Goal: Communication & Community: Connect with others

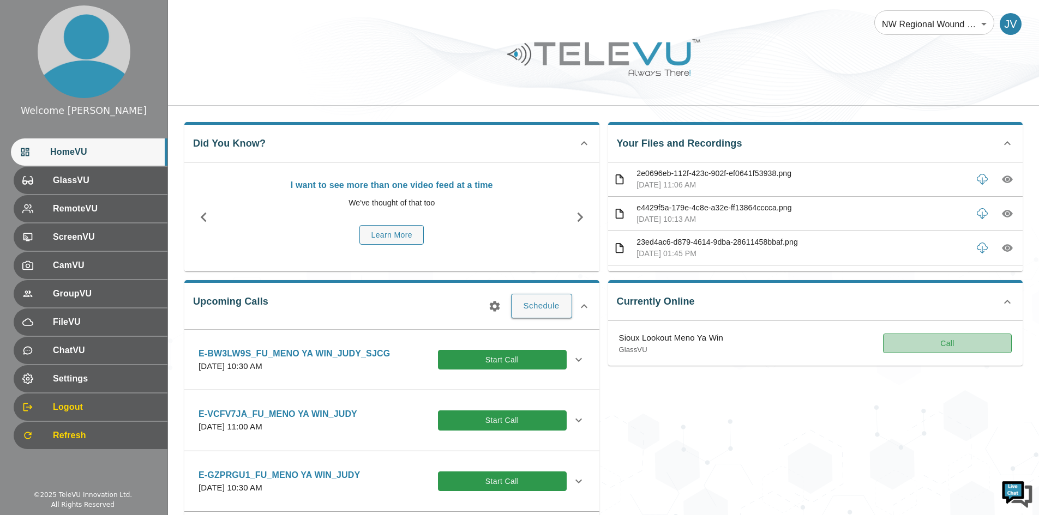
click at [918, 342] on button "Call" at bounding box center [947, 344] width 129 height 20
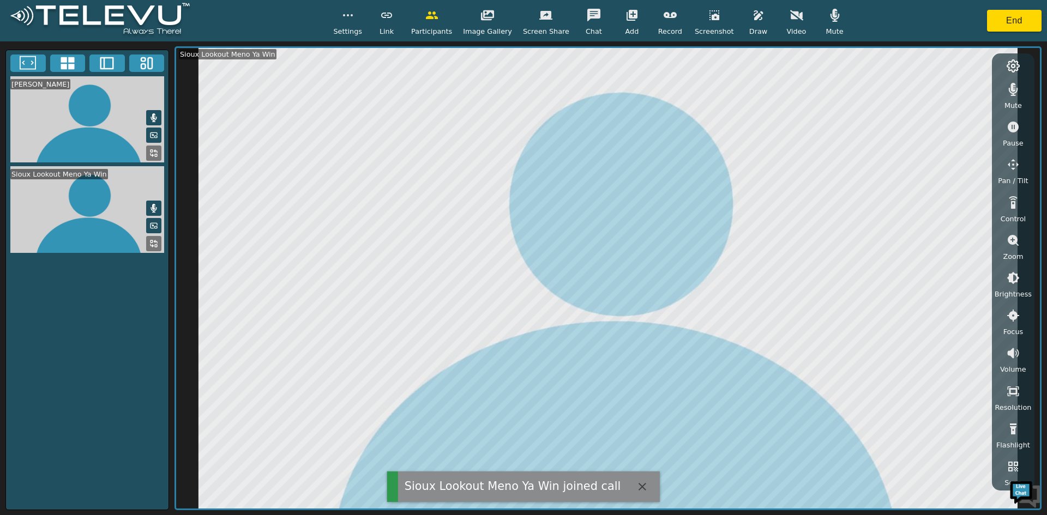
click at [122, 359] on div "[PERSON_NAME] Sioux Lookout Meno Ya Win" at bounding box center [87, 280] width 164 height 461
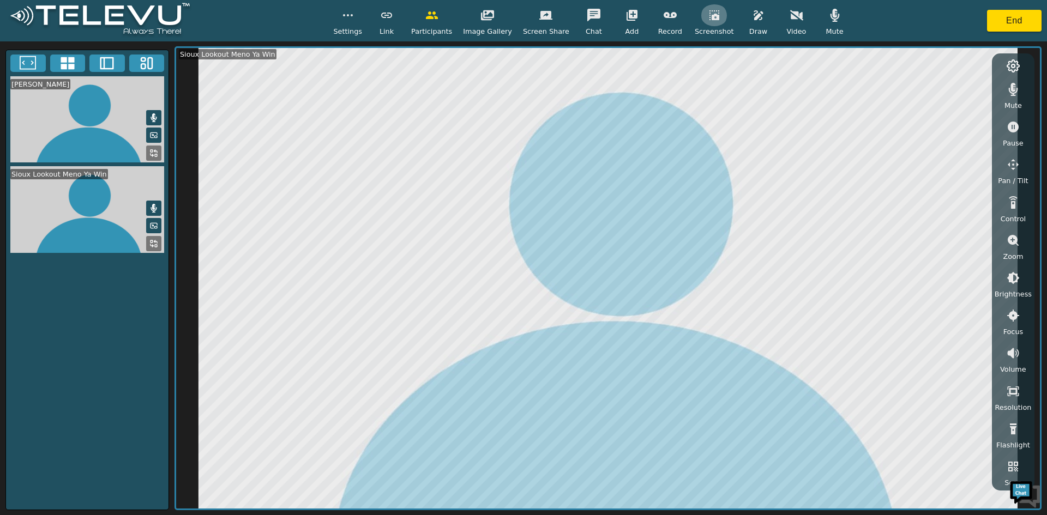
click at [708, 16] on icon "button" at bounding box center [714, 15] width 13 height 13
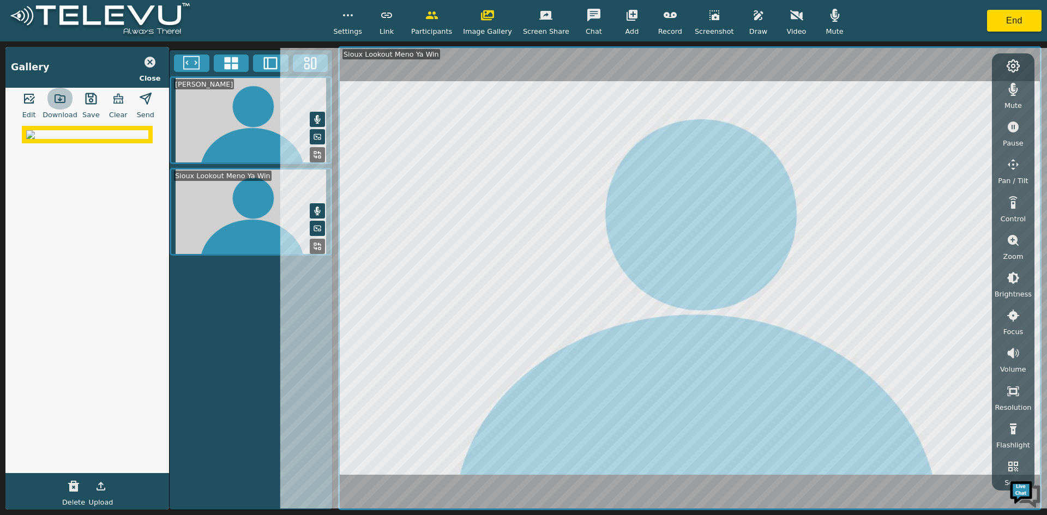
click at [62, 98] on icon "button" at bounding box center [59, 98] width 13 height 13
click at [752, 17] on icon "button" at bounding box center [758, 15] width 13 height 13
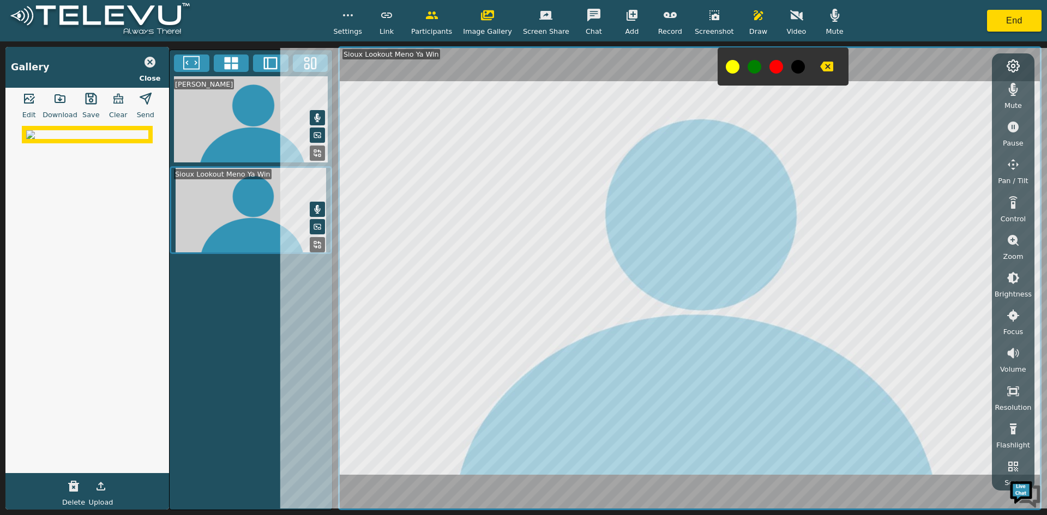
click at [820, 65] on icon "button" at bounding box center [826, 67] width 13 height 10
click at [820, 63] on icon "button" at bounding box center [826, 67] width 13 height 10
click at [820, 66] on icon "button" at bounding box center [826, 67] width 13 height 10
click at [752, 18] on icon "button" at bounding box center [758, 15] width 13 height 13
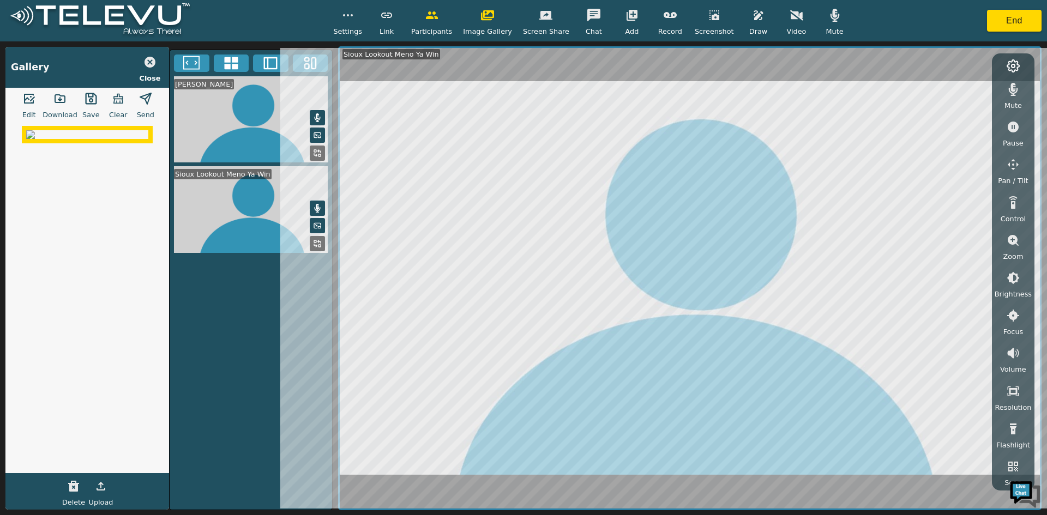
click at [1013, 238] on icon "button" at bounding box center [1012, 240] width 13 height 13
click at [1012, 296] on icon "button" at bounding box center [1012, 299] width 13 height 13
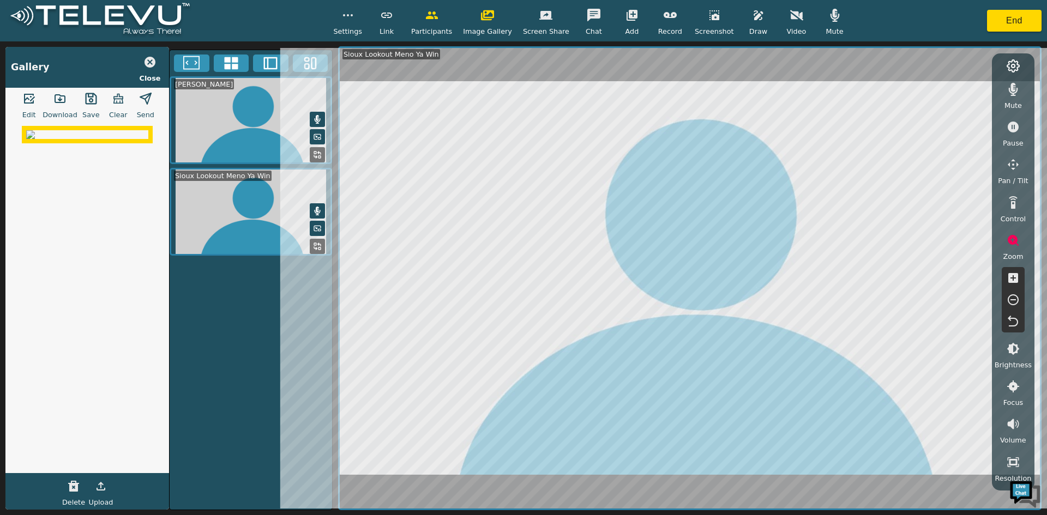
click at [1011, 276] on icon "button" at bounding box center [1013, 278] width 10 height 10
click at [1014, 276] on icon "button" at bounding box center [1013, 278] width 10 height 10
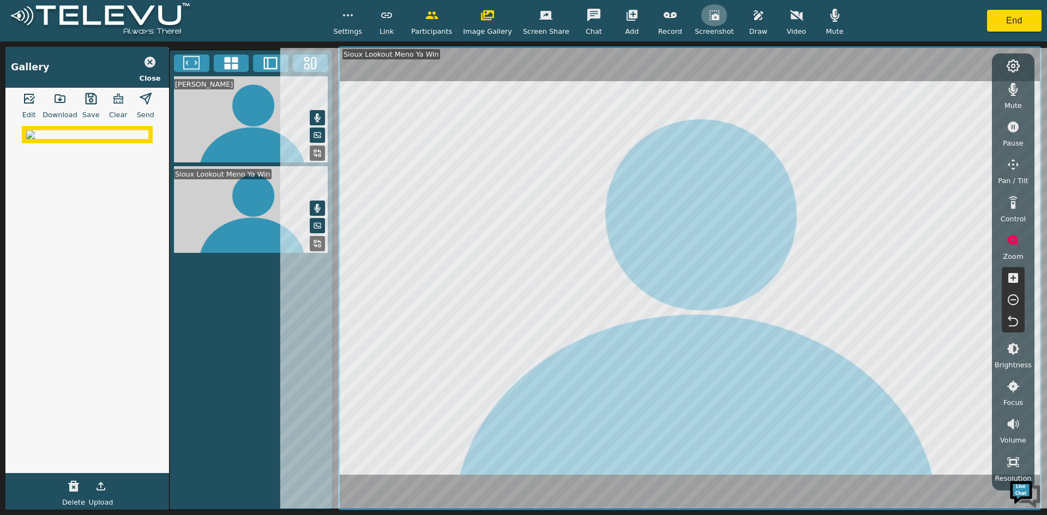
click at [709, 16] on icon "button" at bounding box center [714, 15] width 10 height 10
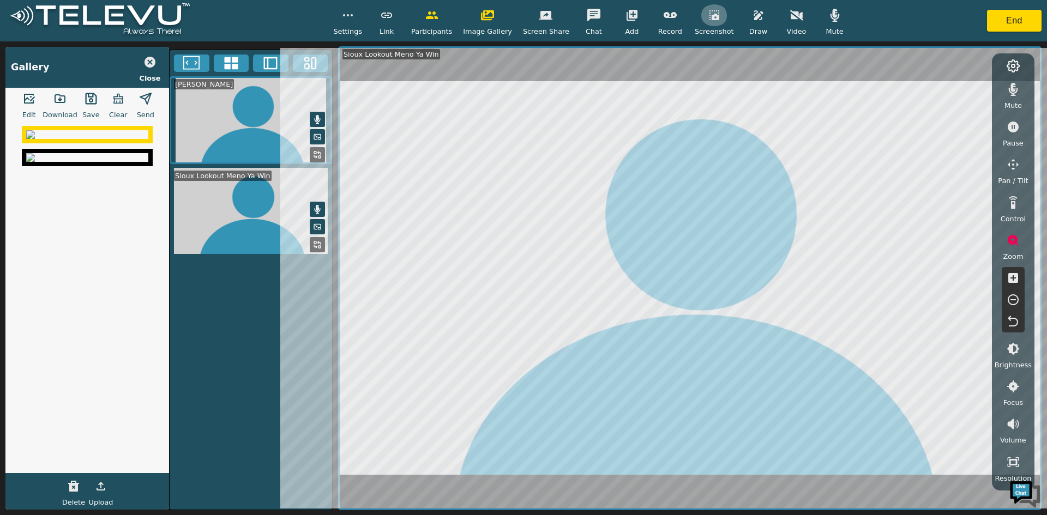
click at [709, 14] on icon "button" at bounding box center [714, 15] width 10 height 10
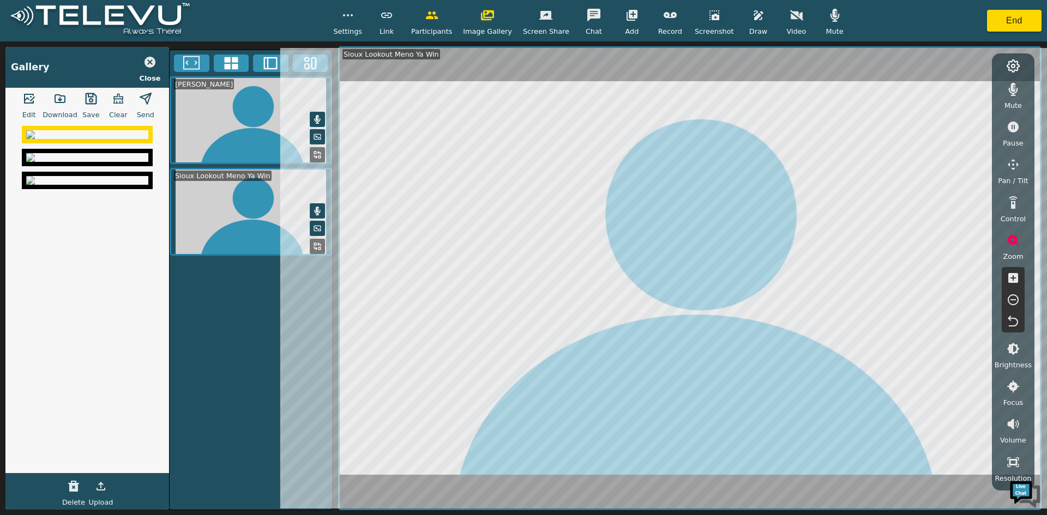
click at [65, 102] on icon "button" at bounding box center [59, 98] width 13 height 13
click at [1015, 301] on icon "button" at bounding box center [1012, 299] width 13 height 13
click at [1012, 300] on icon "button" at bounding box center [1012, 299] width 11 height 11
click at [1007, 301] on icon "button" at bounding box center [1012, 299] width 11 height 11
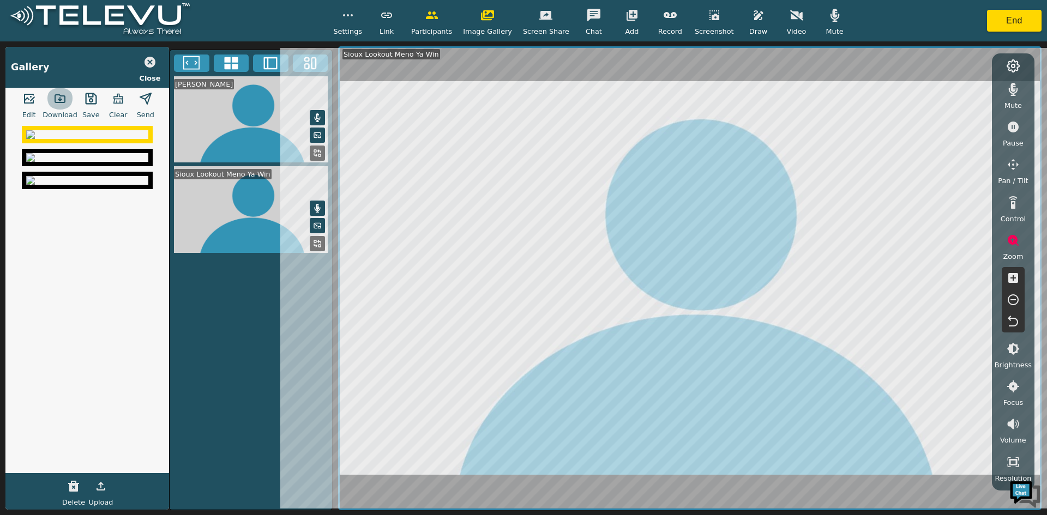
drag, startPoint x: 53, startPoint y: 98, endPoint x: 57, endPoint y: 112, distance: 14.7
click at [54, 100] on button "button" at bounding box center [59, 99] width 27 height 22
click at [1002, 16] on button "End" at bounding box center [1014, 21] width 55 height 22
